Goal: Find contact information: Find contact information

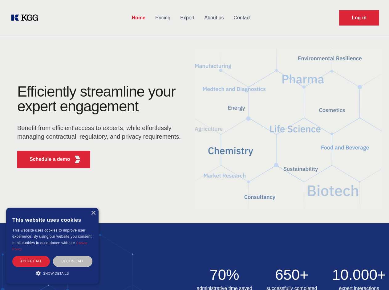
click at [194, 145] on div "Efficiently streamline your expert engagement Benefit from efficient access to …" at bounding box center [100, 128] width 187 height 89
click at [46, 160] on p "Schedule a demo" at bounding box center [50, 159] width 41 height 7
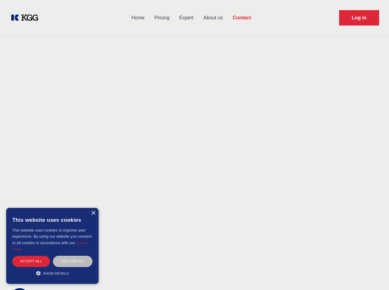
click at [93, 213] on div "× This website uses cookies This website uses cookies to improve user experienc…" at bounding box center [52, 246] width 92 height 76
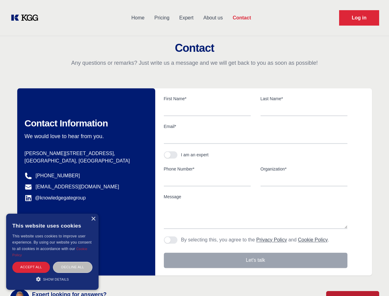
click at [31, 261] on div "Accept all" at bounding box center [31, 266] width 38 height 11
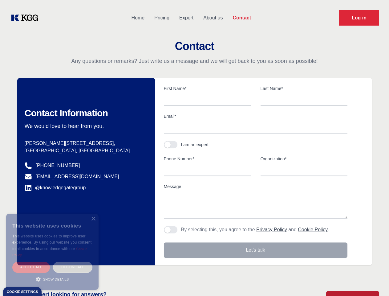
click at [73, 261] on div "Decline all" at bounding box center [72, 266] width 39 height 11
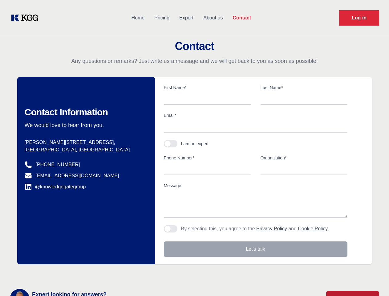
click at [52, 273] on main "Contact Any questions or remarks? Just write us a message and we will get back …" at bounding box center [194, 160] width 389 height 321
